Goal: Information Seeking & Learning: Learn about a topic

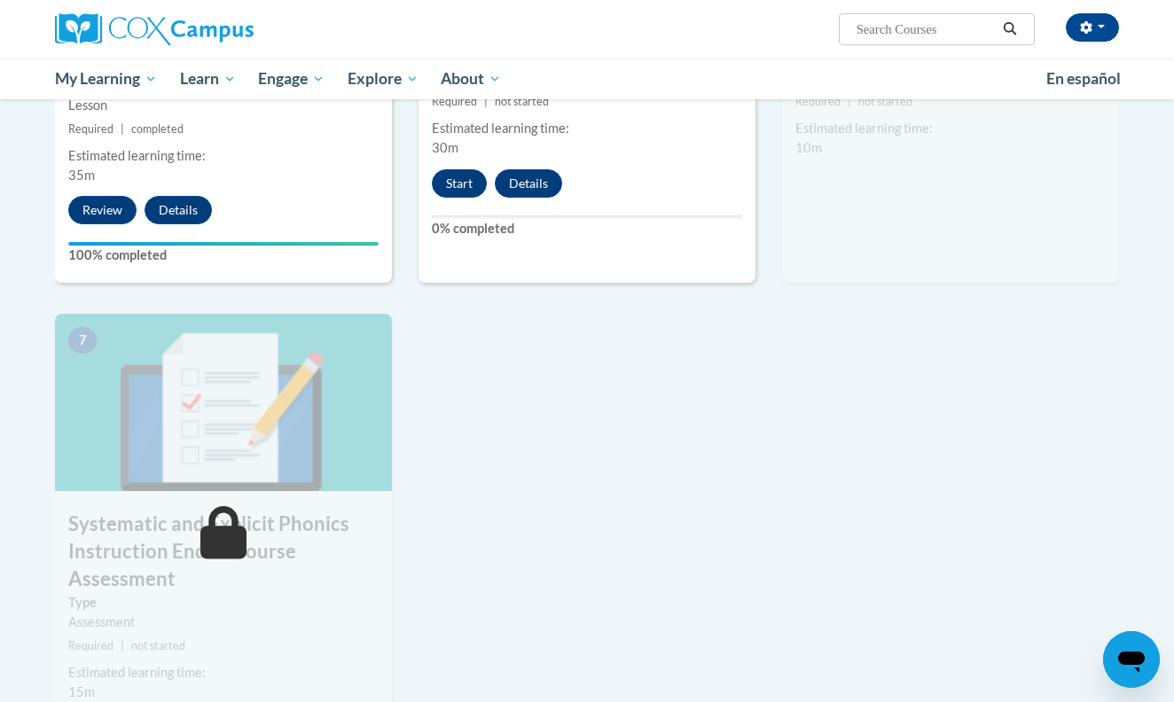
scroll to position [1069, 0]
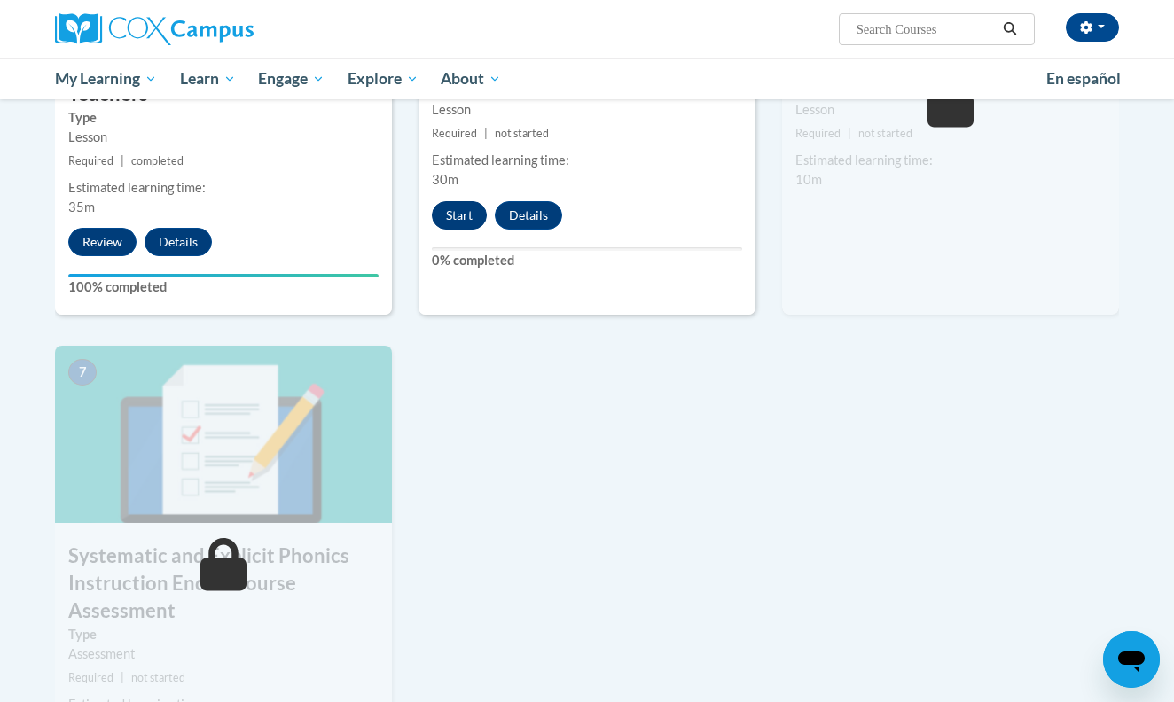
click at [475, 213] on button "Start" at bounding box center [459, 215] width 55 height 28
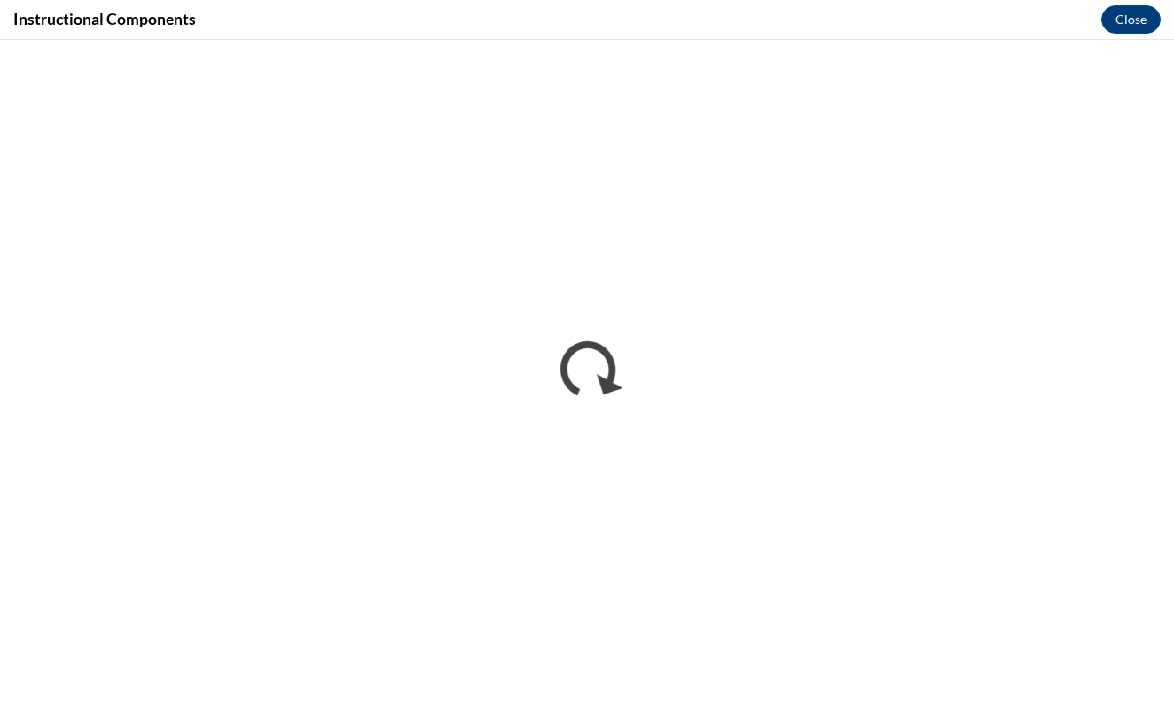
scroll to position [0, 0]
